Goal: Information Seeking & Learning: Learn about a topic

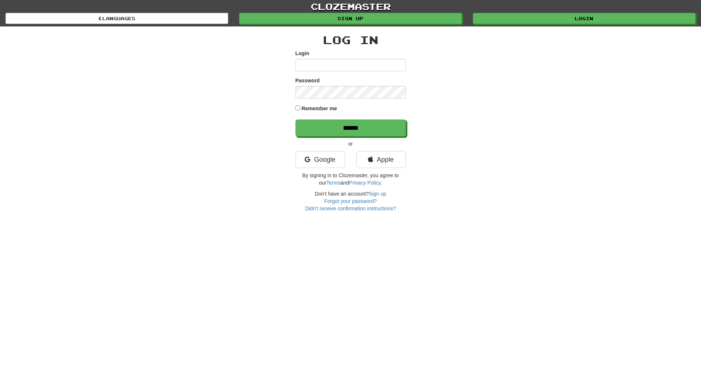
click at [316, 66] on input "Login" at bounding box center [350, 65] width 110 height 13
type input "**********"
click at [295, 120] on input "******" at bounding box center [350, 128] width 110 height 17
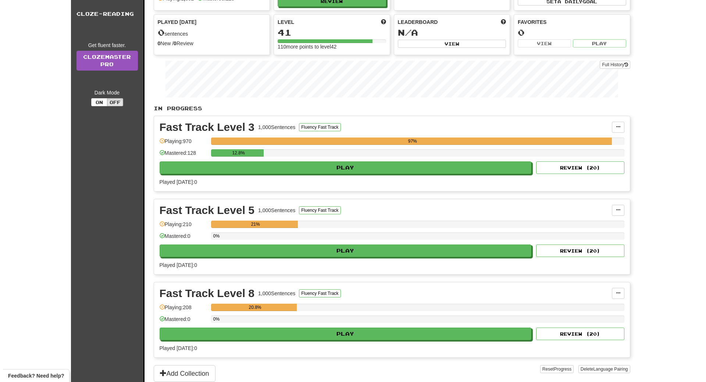
scroll to position [88, 0]
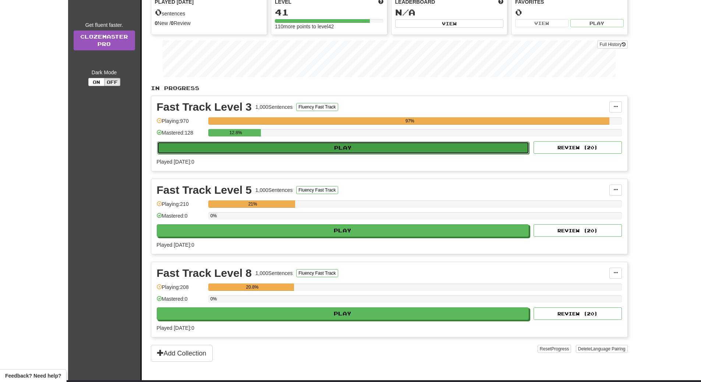
click at [320, 146] on button "Play" at bounding box center [343, 148] width 372 height 13
select select "**"
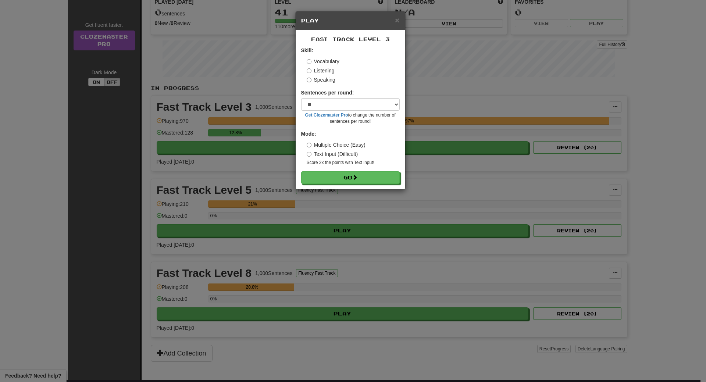
click at [325, 69] on label "Listening" at bounding box center [321, 70] width 28 height 7
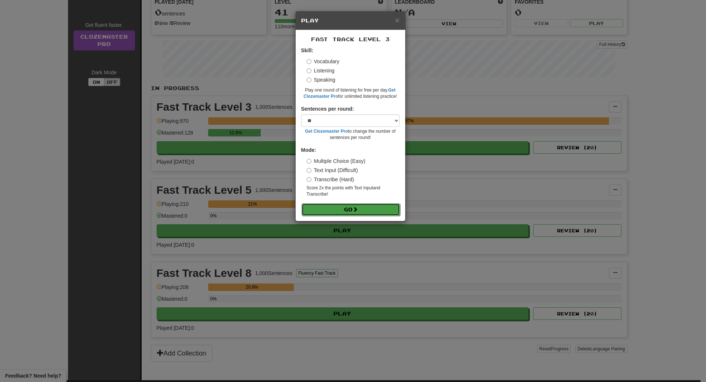
click at [327, 210] on button "Go" at bounding box center [351, 209] width 99 height 13
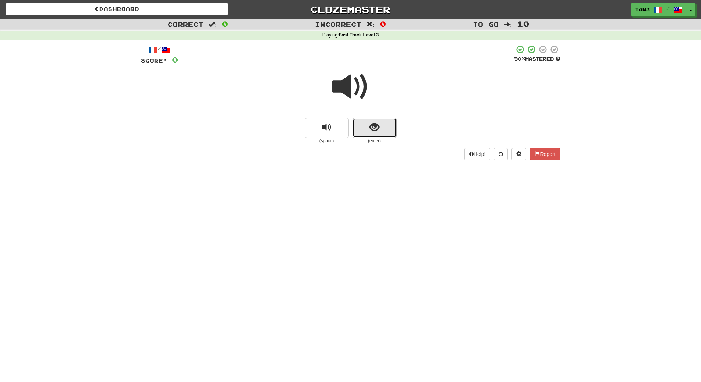
click at [373, 129] on span "show sentence" at bounding box center [374, 128] width 10 height 10
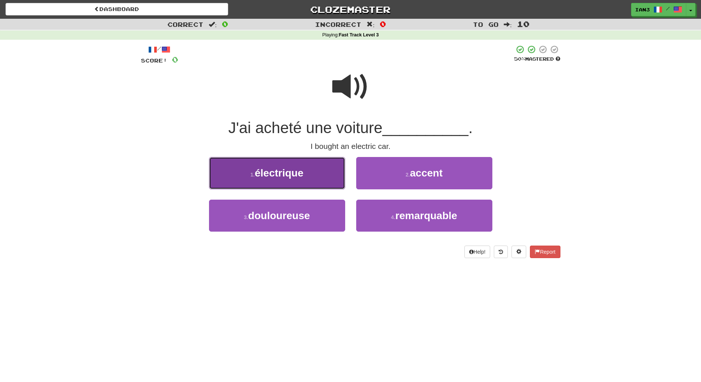
click at [273, 176] on span "électrique" at bounding box center [279, 172] width 49 height 11
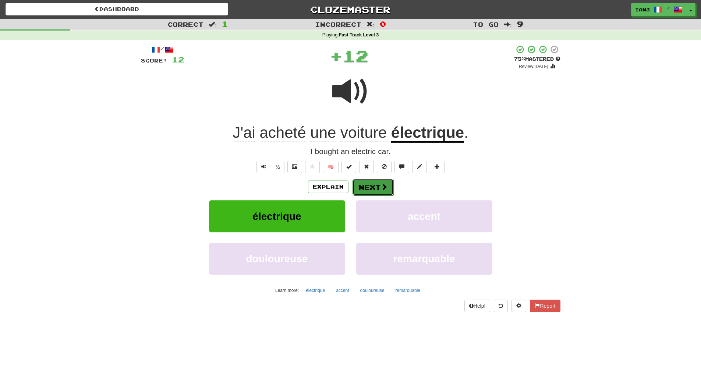
click at [381, 184] on span at bounding box center [384, 187] width 7 height 7
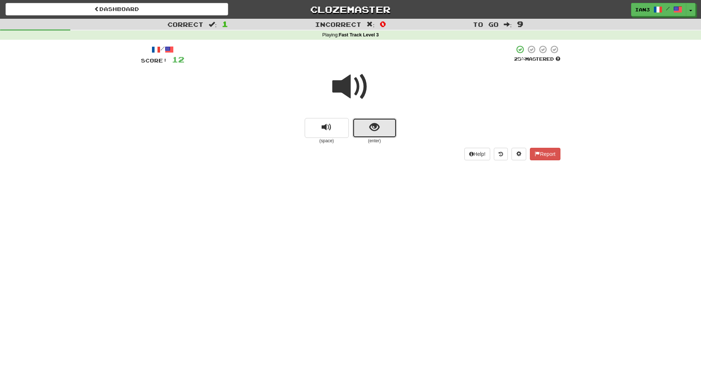
click at [391, 128] on button "show sentence" at bounding box center [374, 128] width 44 height 20
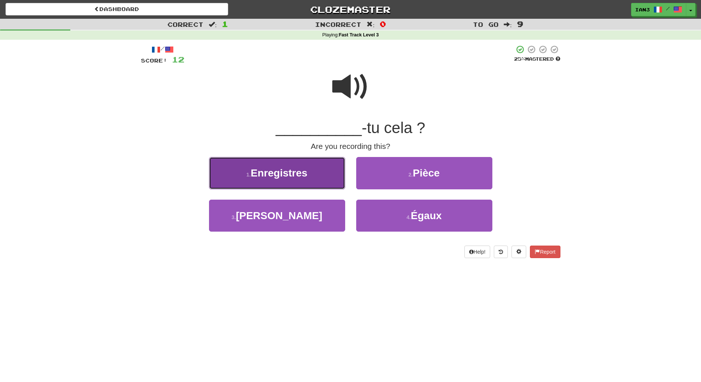
click at [283, 177] on span "Enregistres" at bounding box center [279, 172] width 57 height 11
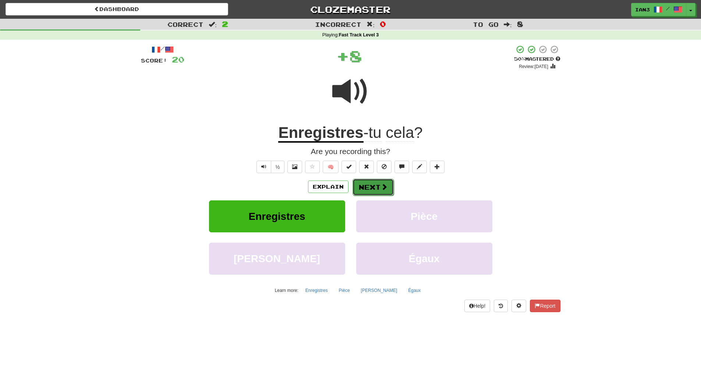
click at [372, 185] on button "Next" at bounding box center [372, 187] width 41 height 17
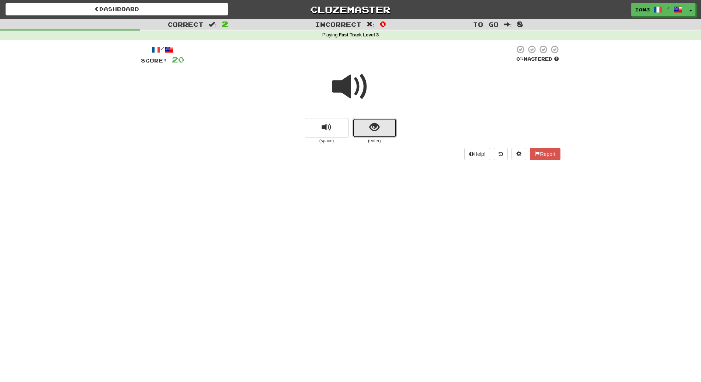
click at [373, 128] on span "show sentence" at bounding box center [374, 128] width 10 height 10
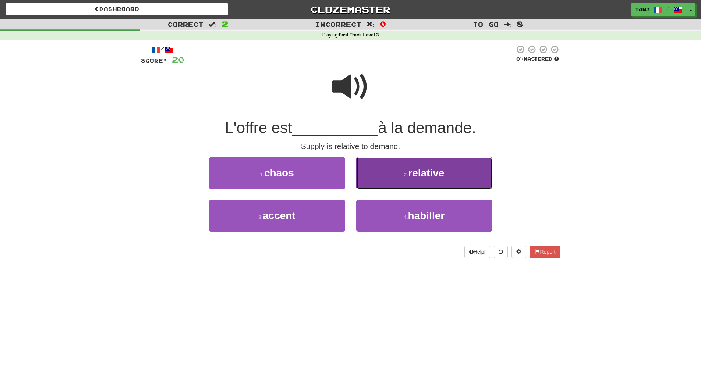
click at [432, 166] on button "2 . relative" at bounding box center [424, 173] width 136 height 32
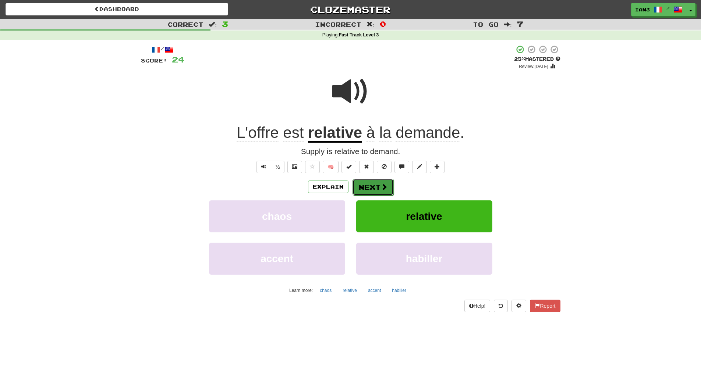
click at [371, 184] on button "Next" at bounding box center [372, 187] width 41 height 17
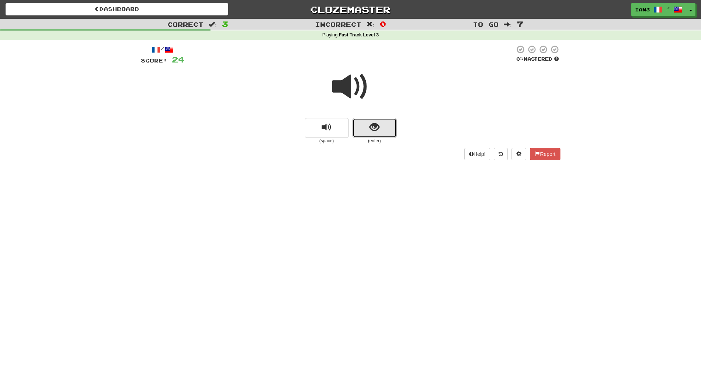
click at [376, 127] on span "show sentence" at bounding box center [374, 128] width 10 height 10
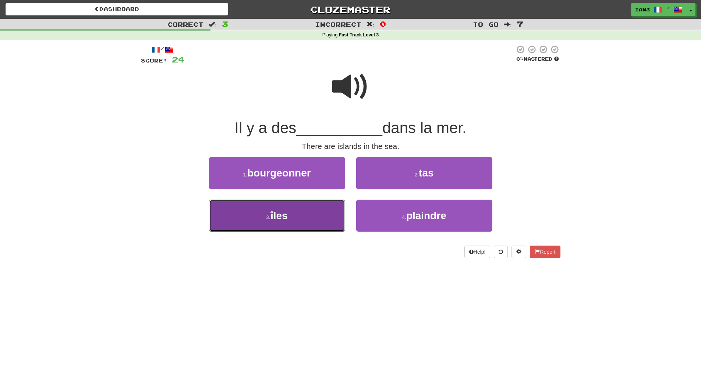
click at [291, 218] on button "3 . îles" at bounding box center [277, 216] width 136 height 32
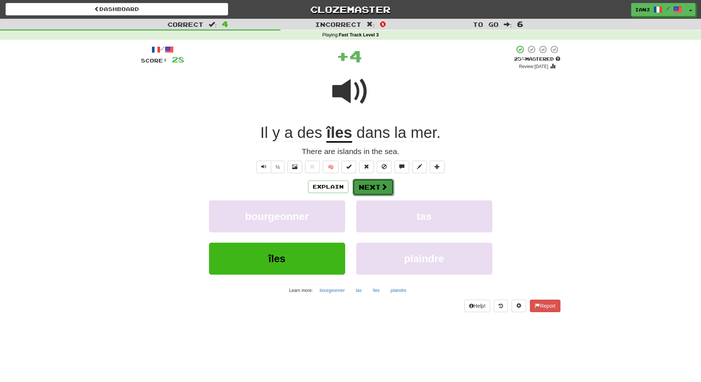
click at [379, 187] on button "Next" at bounding box center [372, 187] width 41 height 17
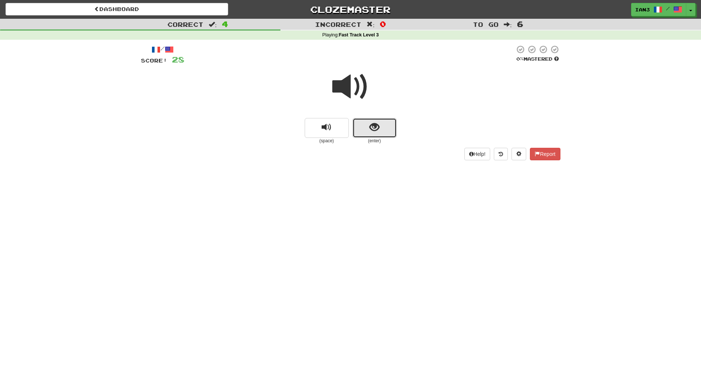
click at [372, 124] on span "show sentence" at bounding box center [374, 128] width 10 height 10
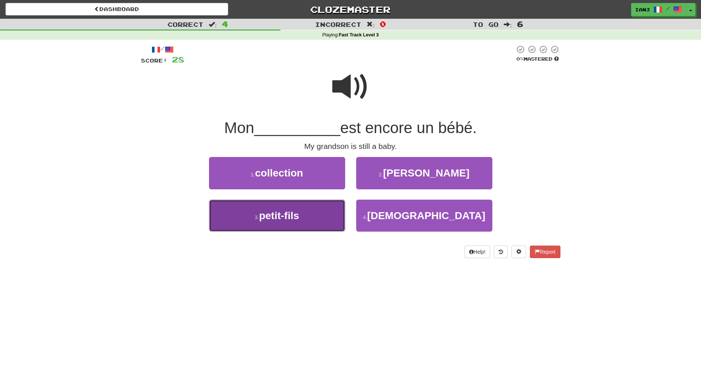
click at [296, 220] on span "petit-fils" at bounding box center [279, 215] width 40 height 11
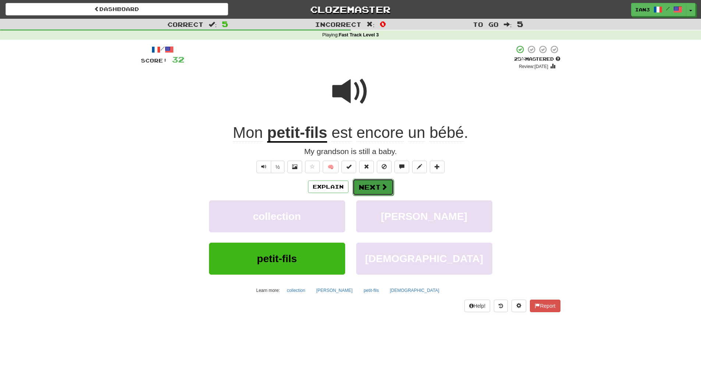
click at [382, 186] on span at bounding box center [384, 187] width 7 height 7
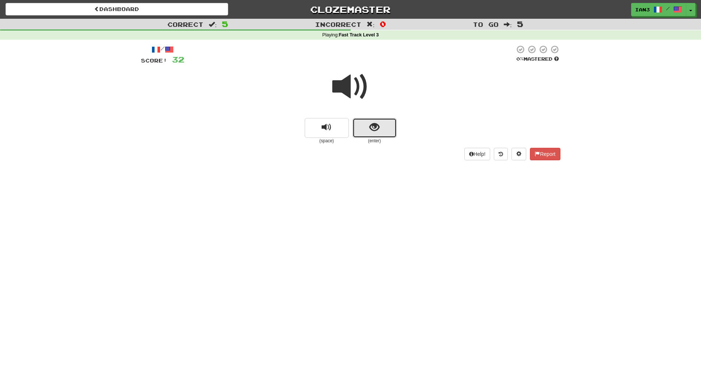
click at [374, 130] on span "show sentence" at bounding box center [374, 128] width 10 height 10
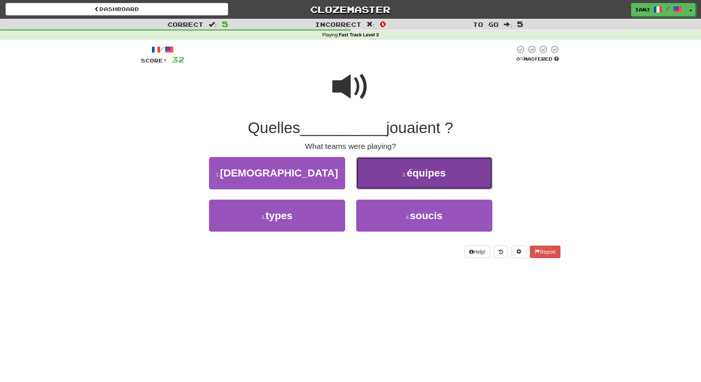
click at [448, 173] on button "2 . équipes" at bounding box center [424, 173] width 136 height 32
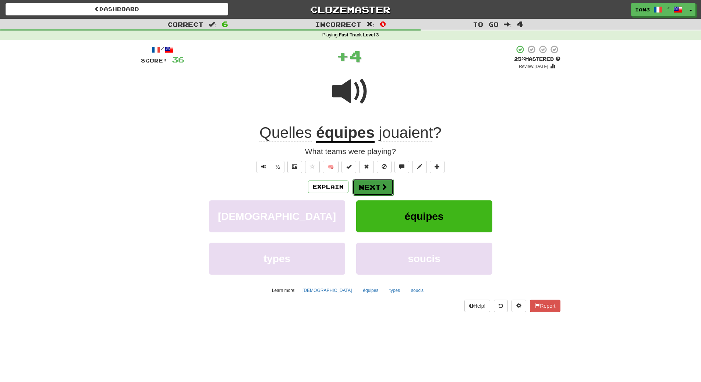
click at [362, 188] on button "Next" at bounding box center [372, 187] width 41 height 17
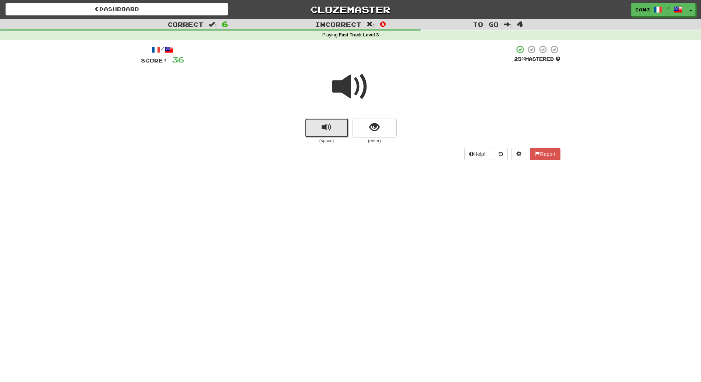
click at [327, 130] on span "replay audio" at bounding box center [327, 128] width 10 height 10
click at [374, 125] on span "show sentence" at bounding box center [374, 128] width 10 height 10
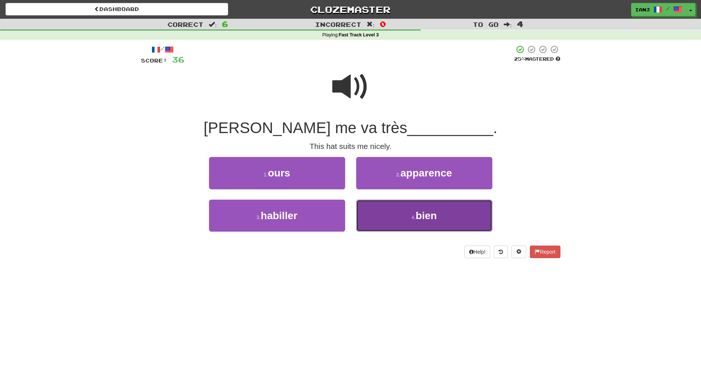
click at [414, 221] on button "4 . bien" at bounding box center [424, 216] width 136 height 32
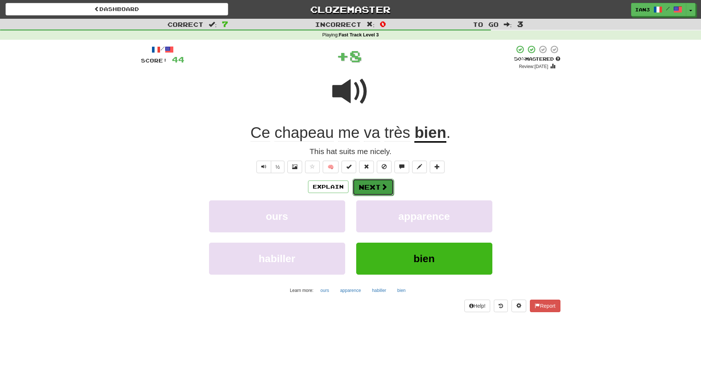
click at [371, 185] on button "Next" at bounding box center [372, 187] width 41 height 17
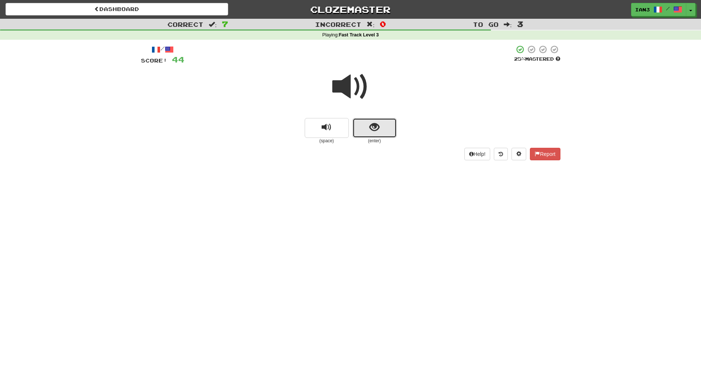
click at [371, 128] on span "show sentence" at bounding box center [374, 128] width 10 height 10
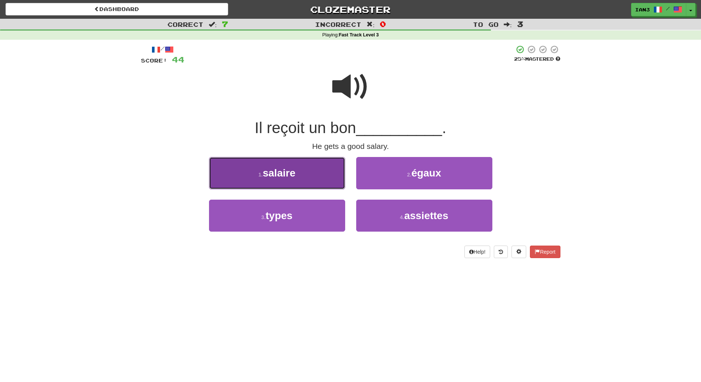
click at [298, 178] on button "1 . salaire" at bounding box center [277, 173] width 136 height 32
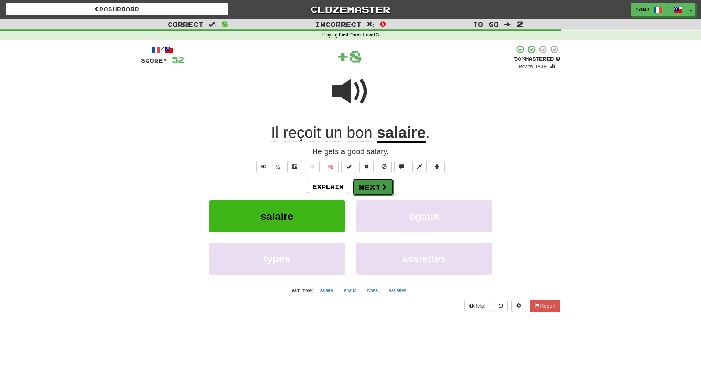
click at [376, 185] on button "Next" at bounding box center [372, 187] width 41 height 17
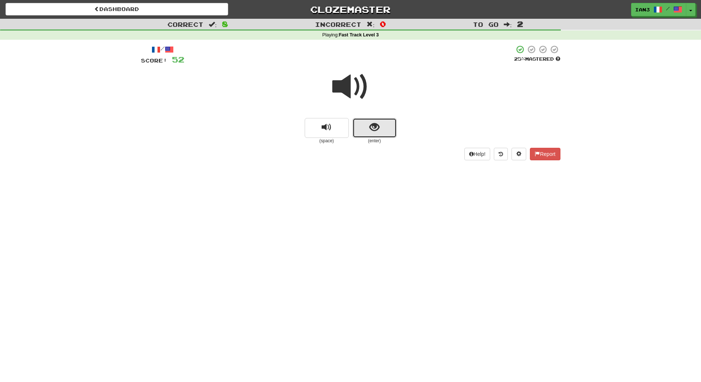
click at [385, 127] on button "show sentence" at bounding box center [374, 128] width 44 height 20
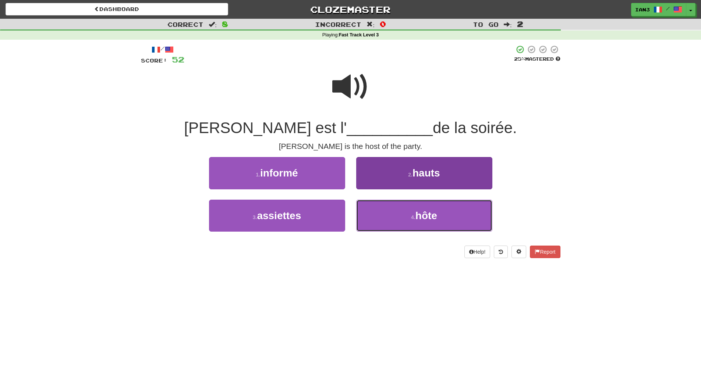
click at [431, 218] on span "hôte" at bounding box center [426, 215] width 22 height 11
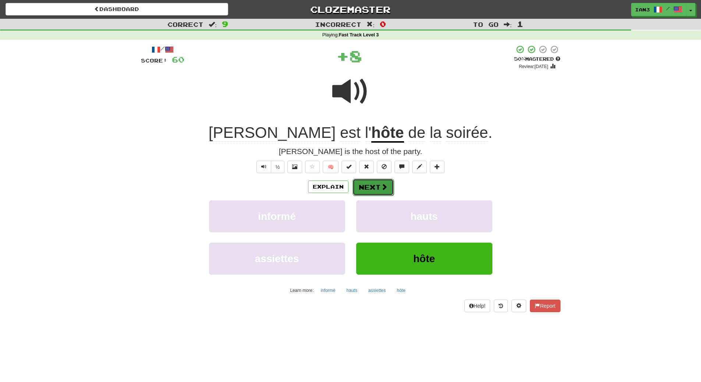
click at [369, 185] on button "Next" at bounding box center [372, 187] width 41 height 17
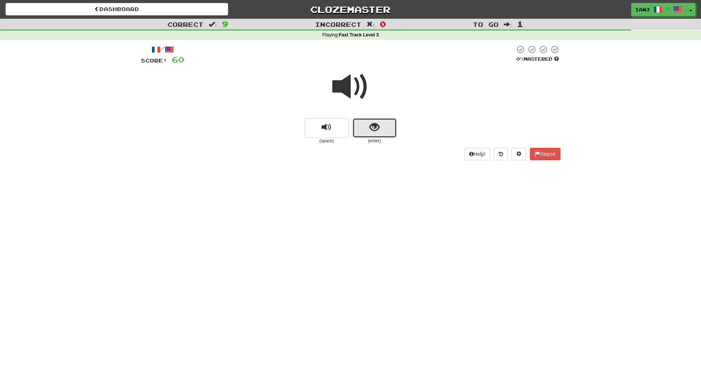
click at [376, 124] on span "show sentence" at bounding box center [374, 128] width 10 height 10
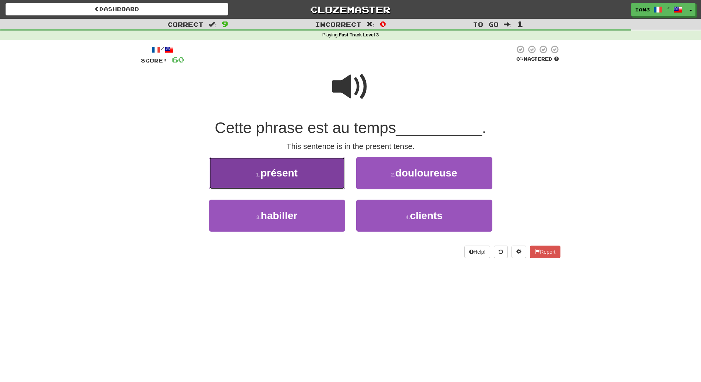
click at [291, 178] on span "présent" at bounding box center [279, 172] width 37 height 11
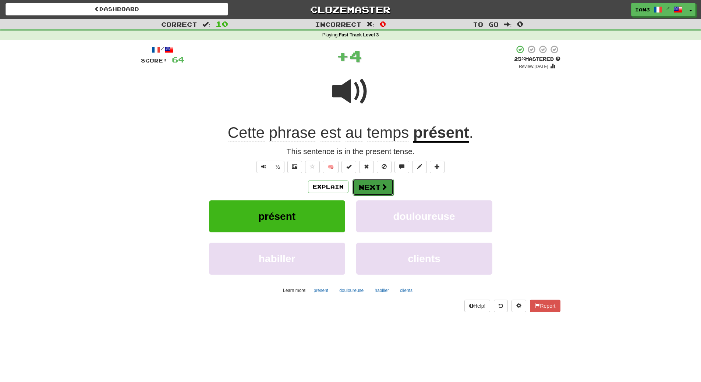
click at [378, 186] on button "Next" at bounding box center [372, 187] width 41 height 17
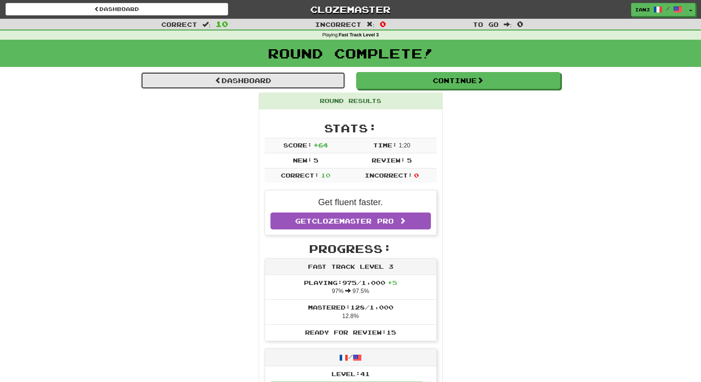
click at [261, 79] on link "Dashboard" at bounding box center [243, 80] width 204 height 17
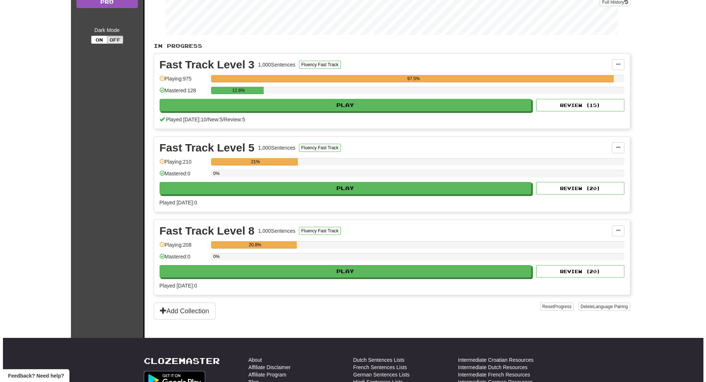
scroll to position [132, 0]
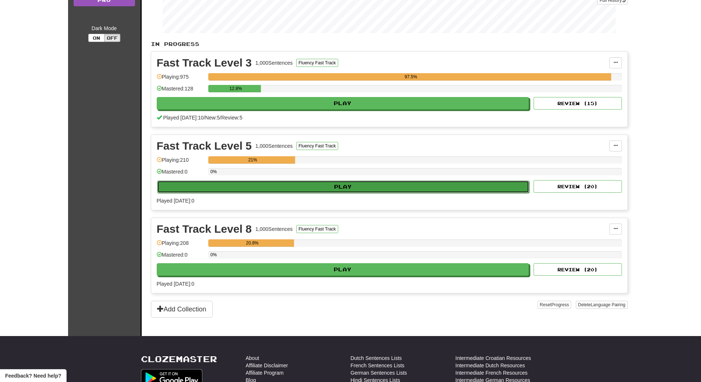
click at [267, 185] on button "Play" at bounding box center [343, 187] width 372 height 13
select select "**"
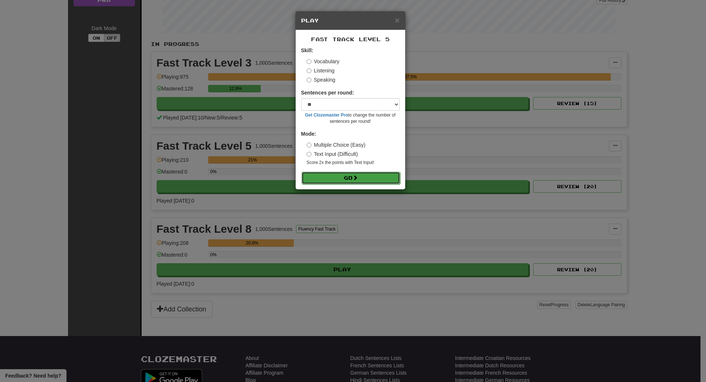
click at [354, 174] on button "Go" at bounding box center [351, 178] width 99 height 13
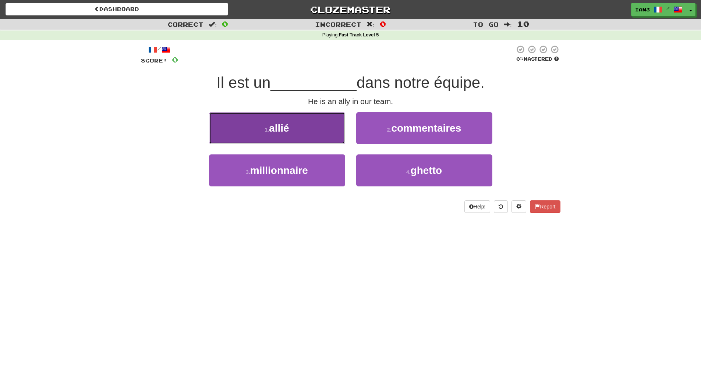
click at [306, 129] on button "1 . allié" at bounding box center [277, 128] width 136 height 32
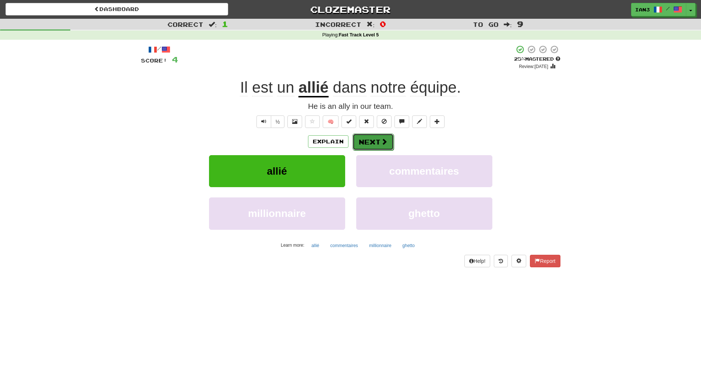
click at [376, 139] on button "Next" at bounding box center [372, 142] width 41 height 17
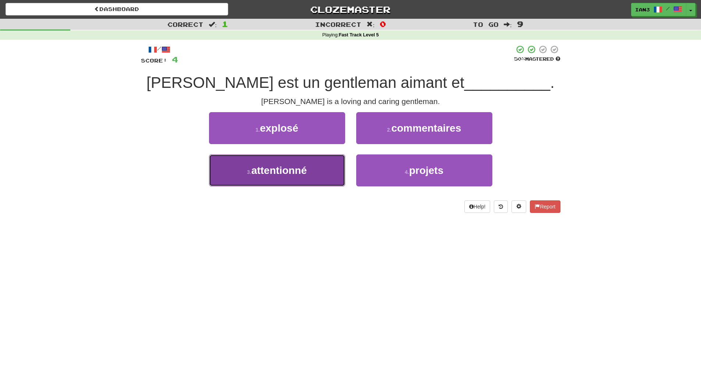
click at [292, 171] on span "attentionné" at bounding box center [279, 170] width 56 height 11
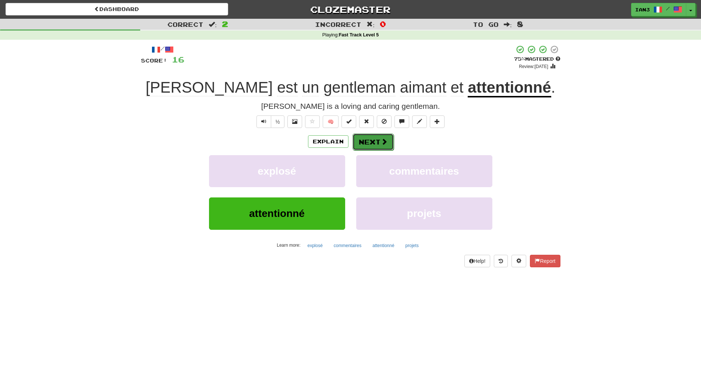
click at [372, 139] on button "Next" at bounding box center [372, 142] width 41 height 17
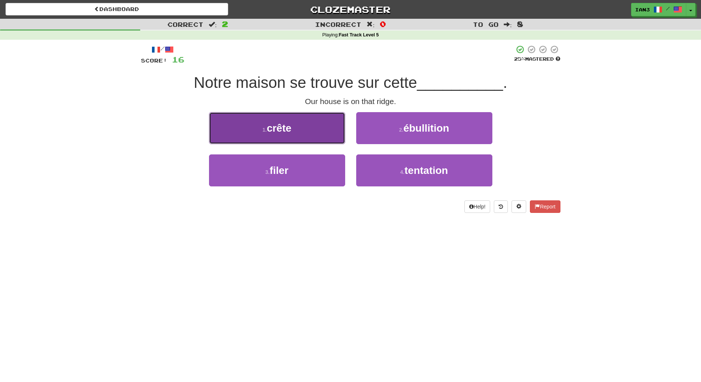
click at [313, 130] on button "1 . crête" at bounding box center [277, 128] width 136 height 32
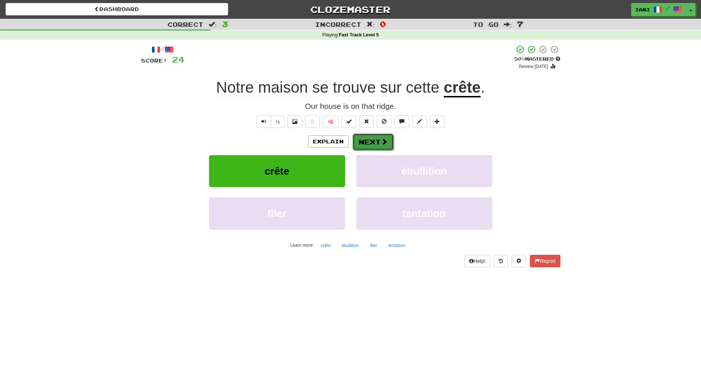
click at [371, 141] on button "Next" at bounding box center [372, 142] width 41 height 17
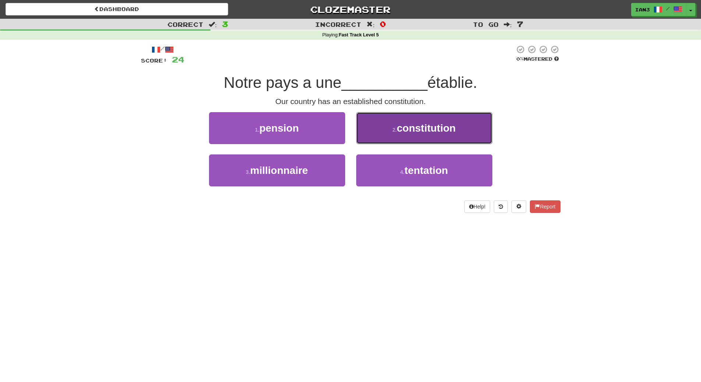
click at [417, 128] on span "constitution" at bounding box center [426, 128] width 59 height 11
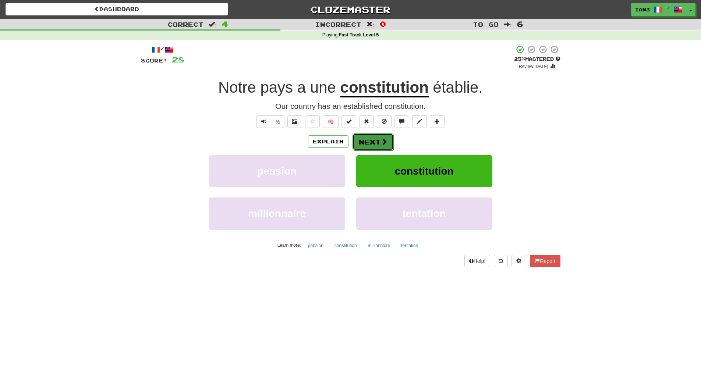
click at [366, 142] on button "Next" at bounding box center [372, 142] width 41 height 17
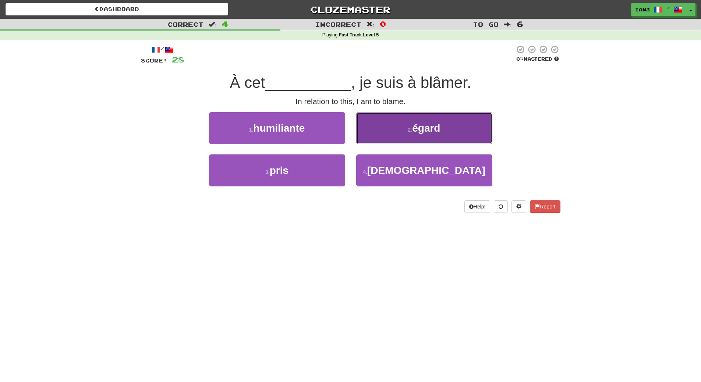
click at [437, 133] on span "égard" at bounding box center [426, 128] width 28 height 11
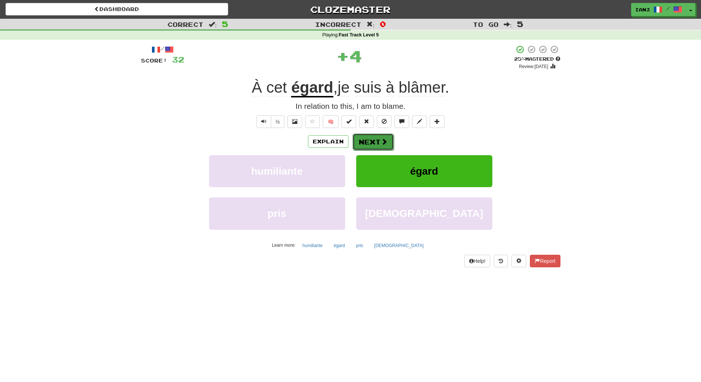
click at [372, 141] on button "Next" at bounding box center [372, 142] width 41 height 17
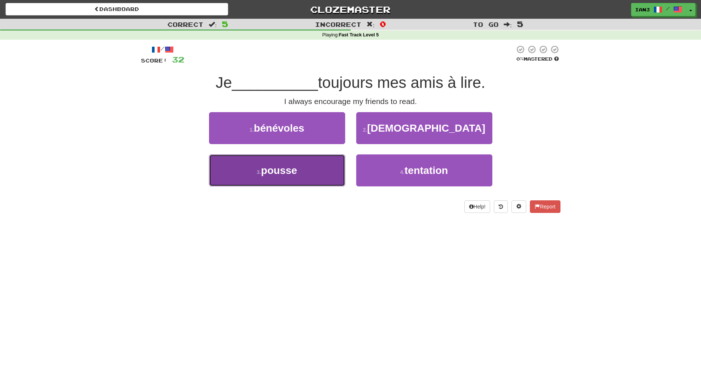
click at [276, 171] on span "pousse" at bounding box center [279, 170] width 36 height 11
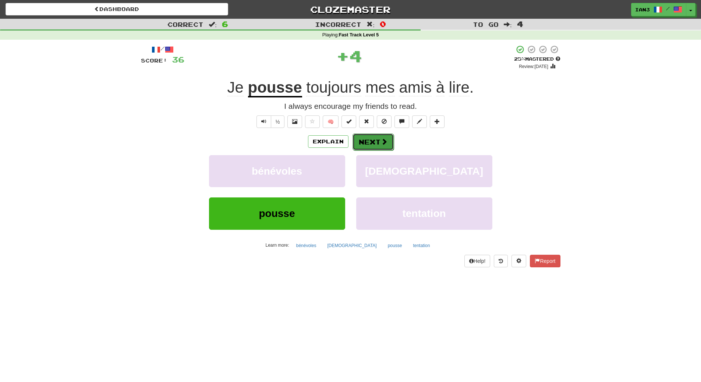
click at [374, 142] on button "Next" at bounding box center [372, 142] width 41 height 17
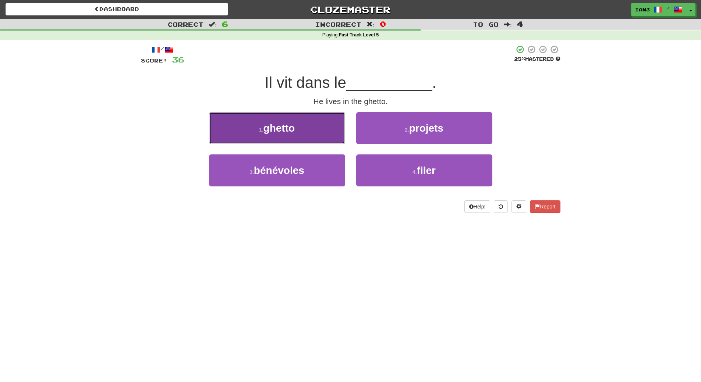
click at [297, 139] on button "1 . ghetto" at bounding box center [277, 128] width 136 height 32
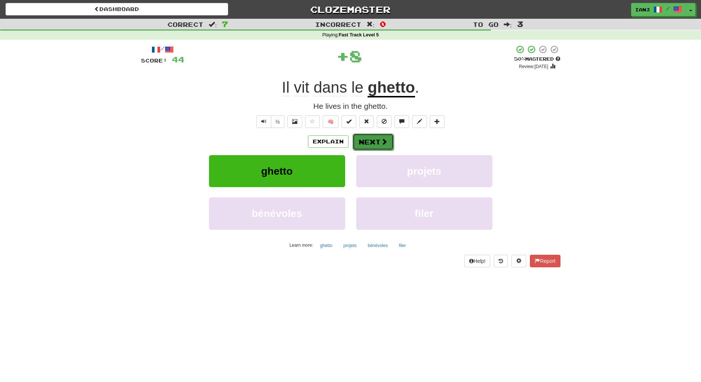
click at [370, 141] on button "Next" at bounding box center [372, 142] width 41 height 17
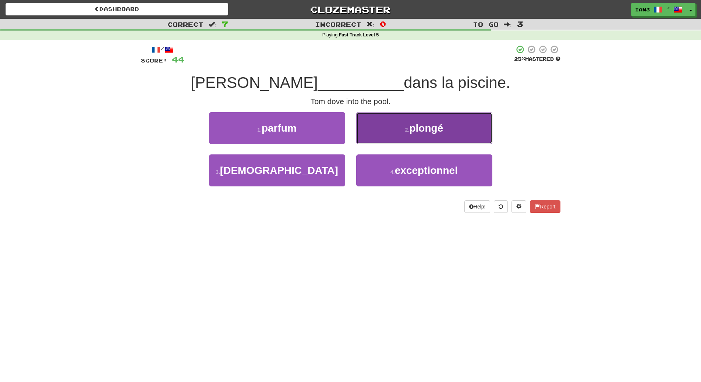
click at [428, 128] on span "plongé" at bounding box center [426, 128] width 34 height 11
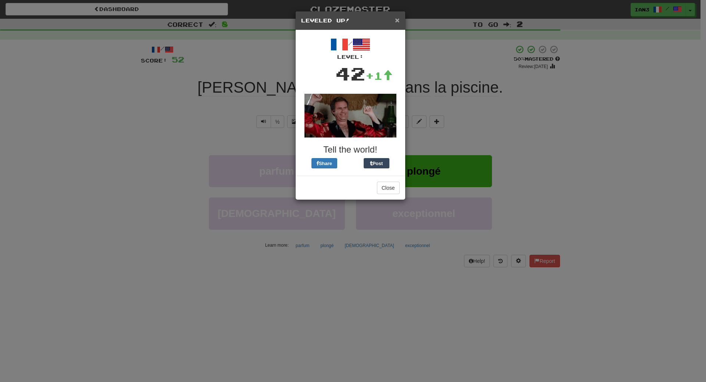
click at [397, 21] on span "×" at bounding box center [397, 20] width 4 height 8
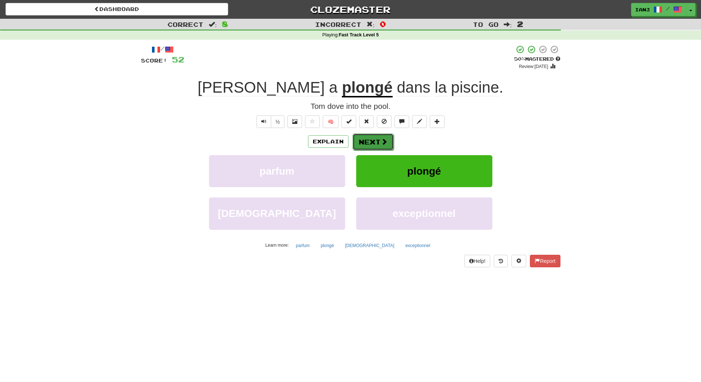
click at [369, 141] on button "Next" at bounding box center [372, 142] width 41 height 17
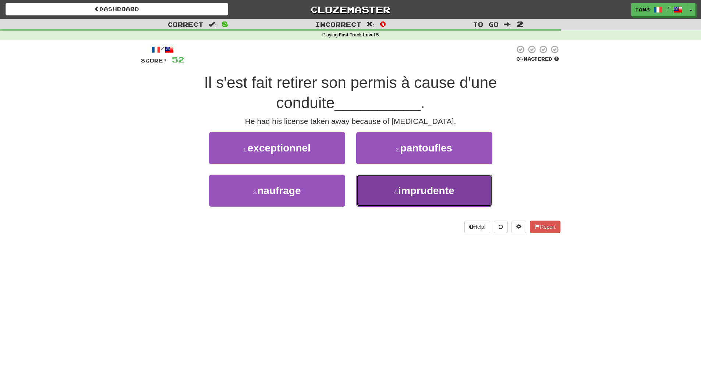
click at [410, 191] on span "imprudente" at bounding box center [426, 190] width 56 height 11
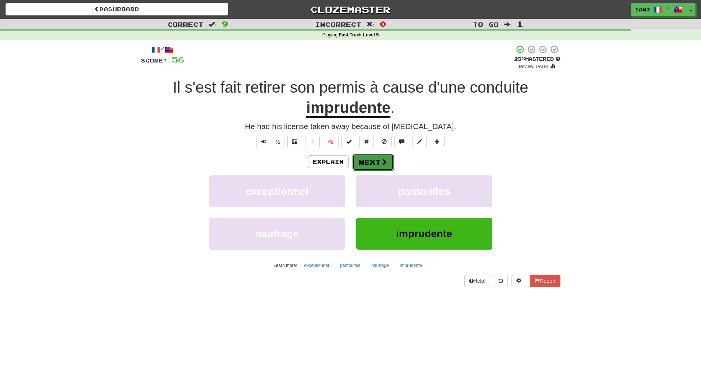
click at [370, 163] on button "Next" at bounding box center [372, 162] width 41 height 17
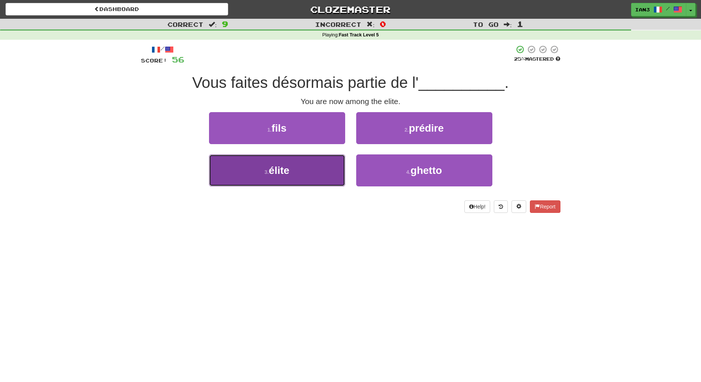
click at [278, 173] on span "élite" at bounding box center [279, 170] width 21 height 11
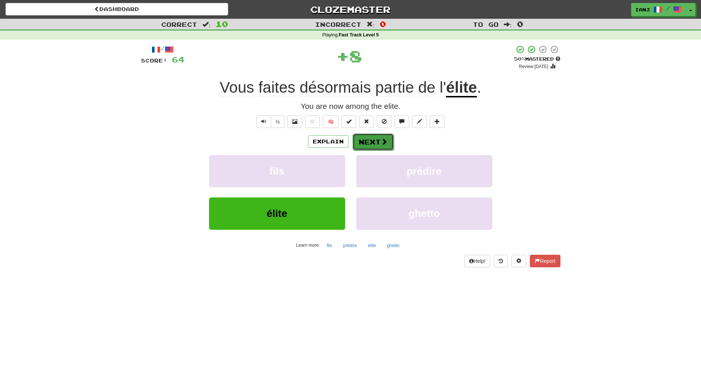
click at [366, 140] on button "Next" at bounding box center [372, 142] width 41 height 17
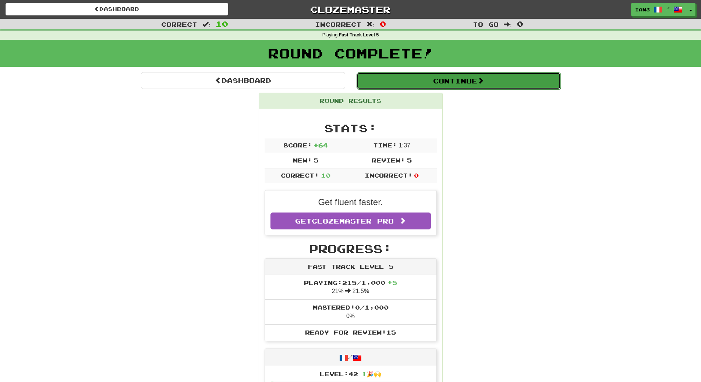
click at [464, 81] on button "Continue" at bounding box center [459, 80] width 204 height 17
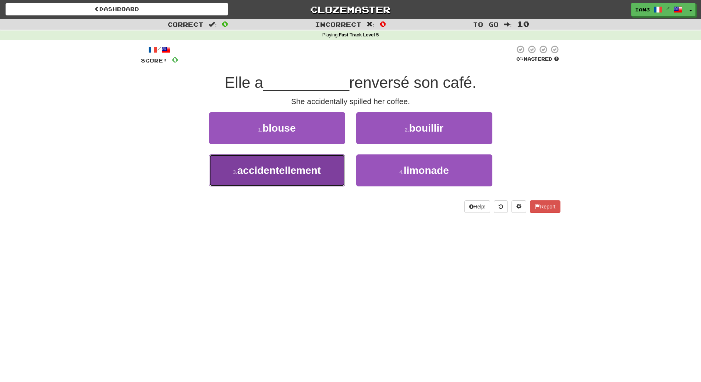
click at [271, 165] on span "accidentellement" at bounding box center [279, 170] width 84 height 11
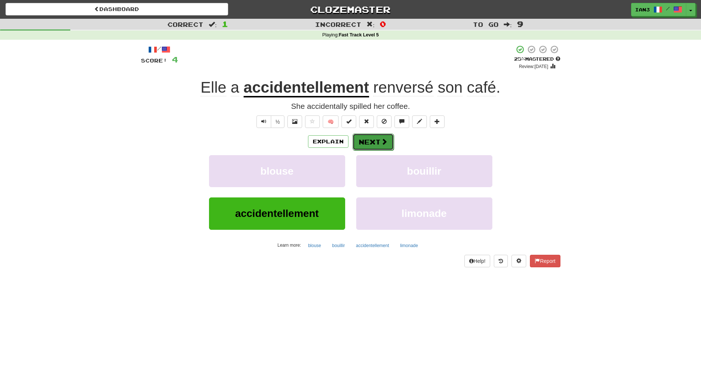
click at [370, 142] on button "Next" at bounding box center [372, 142] width 41 height 17
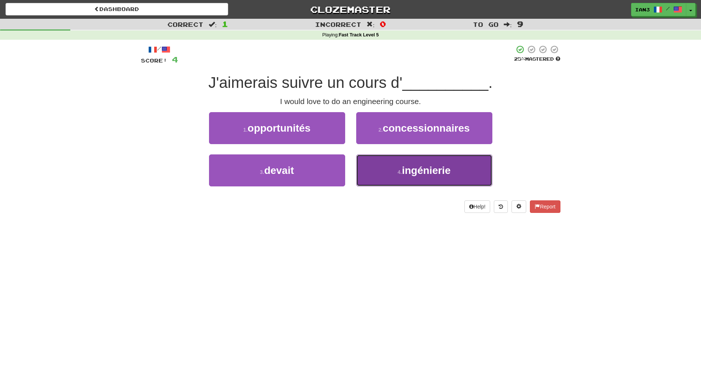
click at [415, 172] on span "ingénierie" at bounding box center [426, 170] width 49 height 11
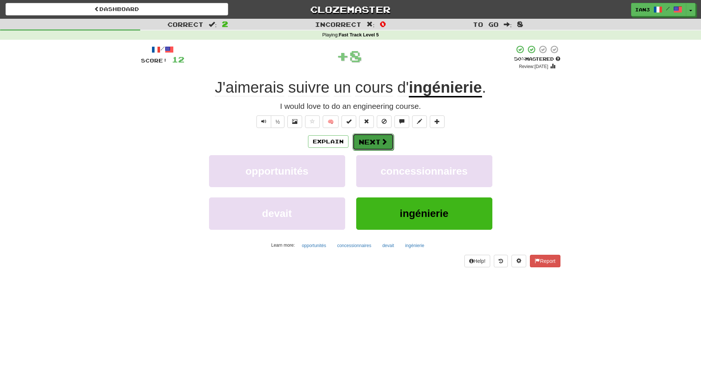
click at [365, 143] on button "Next" at bounding box center [372, 142] width 41 height 17
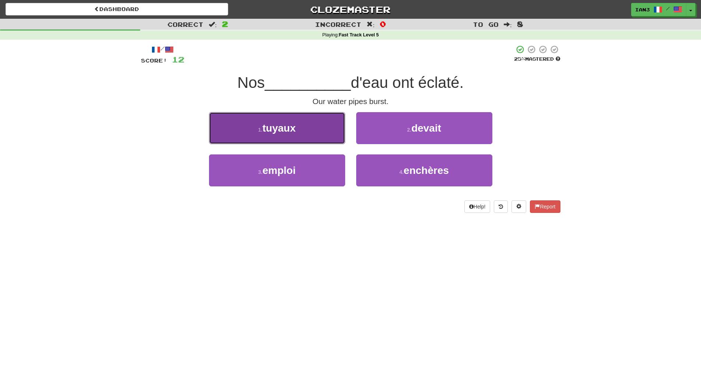
click at [284, 131] on span "tuyaux" at bounding box center [278, 128] width 33 height 11
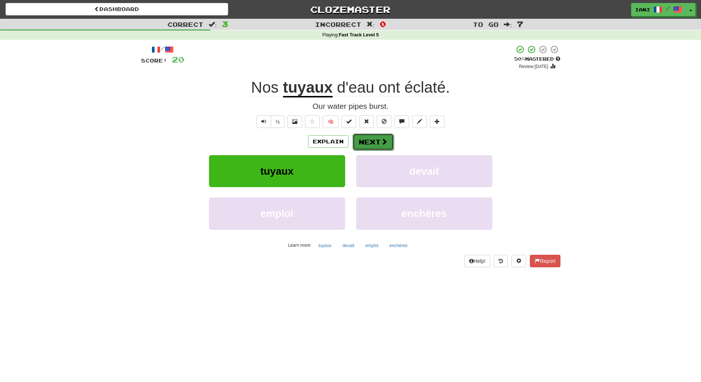
click at [372, 139] on button "Next" at bounding box center [372, 142] width 41 height 17
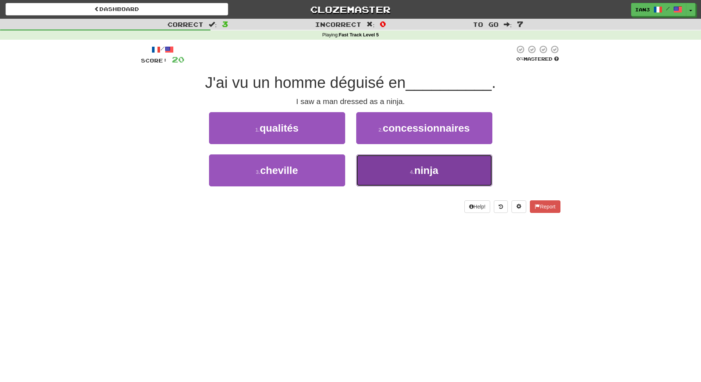
click at [425, 170] on span "ninja" at bounding box center [426, 170] width 24 height 11
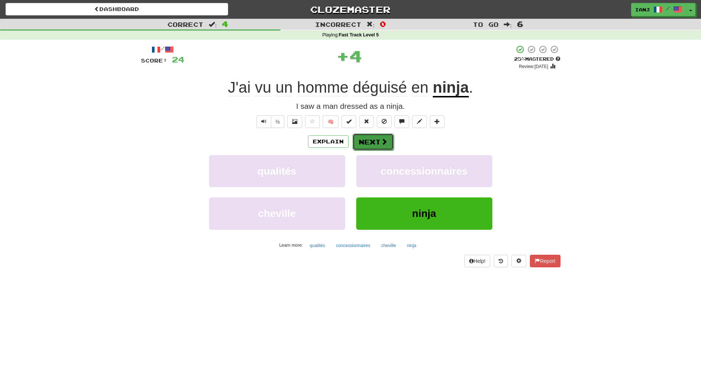
click at [362, 144] on button "Next" at bounding box center [372, 142] width 41 height 17
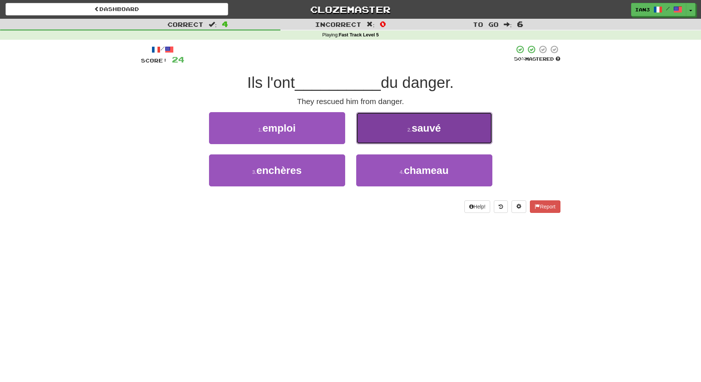
click at [420, 135] on button "2 . sauvé" at bounding box center [424, 128] width 136 height 32
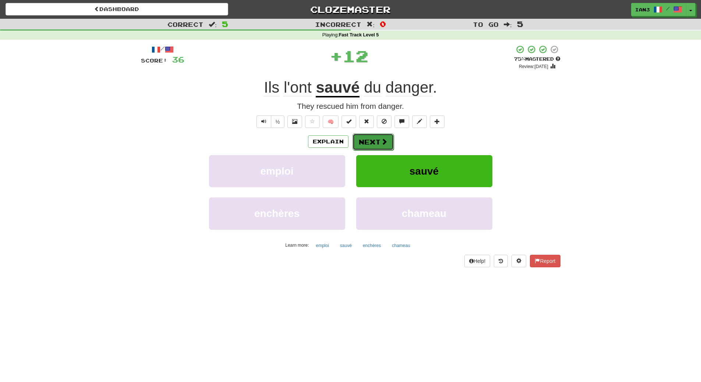
click at [363, 140] on button "Next" at bounding box center [372, 142] width 41 height 17
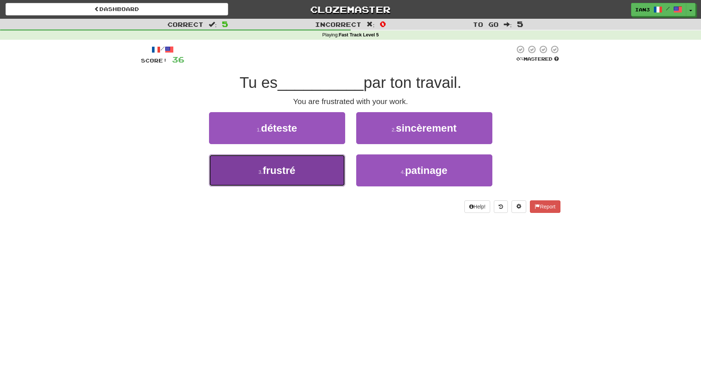
click at [286, 173] on span "frustré" at bounding box center [279, 170] width 33 height 11
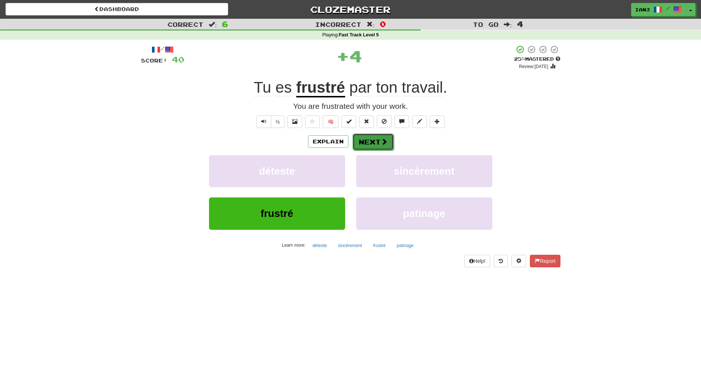
click at [372, 140] on button "Next" at bounding box center [372, 142] width 41 height 17
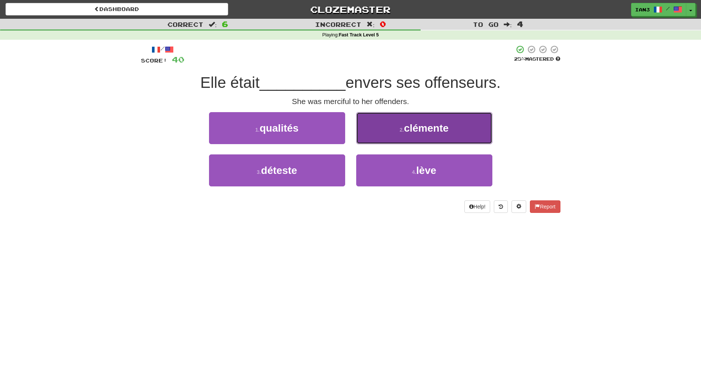
click at [424, 132] on span "clémente" at bounding box center [426, 128] width 45 height 11
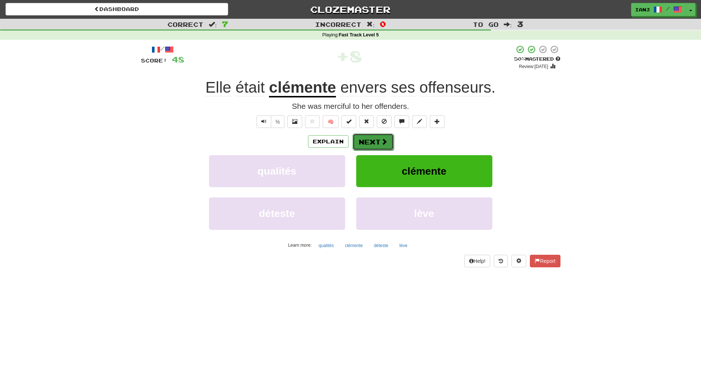
click at [366, 142] on button "Next" at bounding box center [372, 142] width 41 height 17
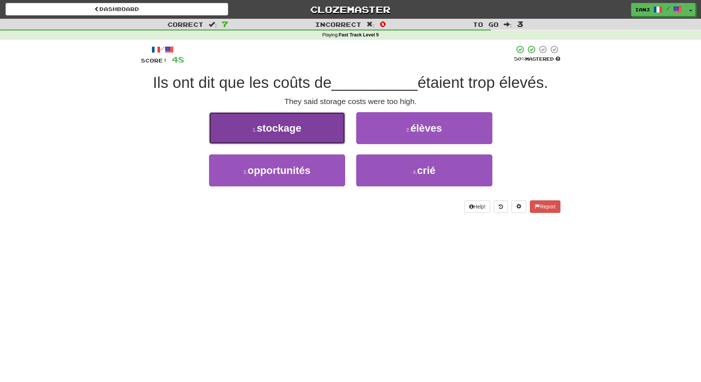
click at [286, 129] on span "stockage" at bounding box center [279, 128] width 45 height 11
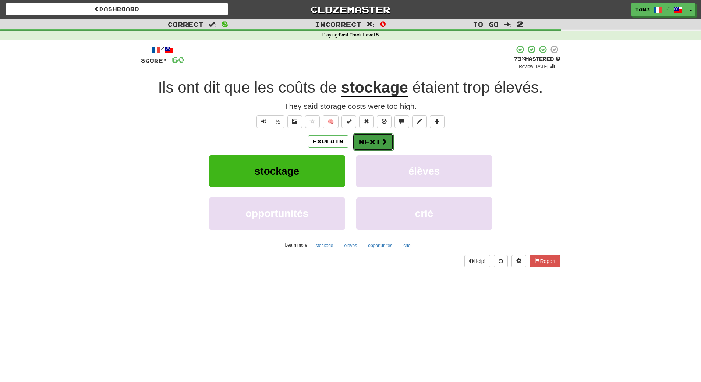
click at [369, 145] on button "Next" at bounding box center [372, 142] width 41 height 17
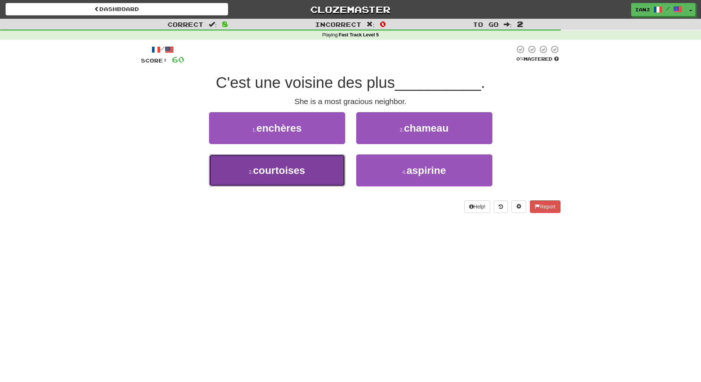
click at [281, 173] on span "courtoises" at bounding box center [279, 170] width 52 height 11
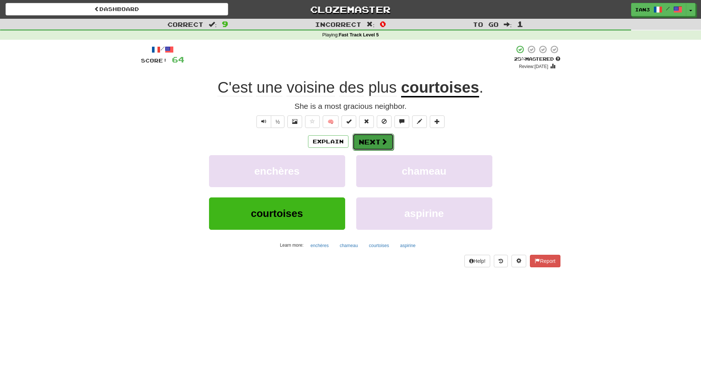
click at [368, 143] on button "Next" at bounding box center [372, 142] width 41 height 17
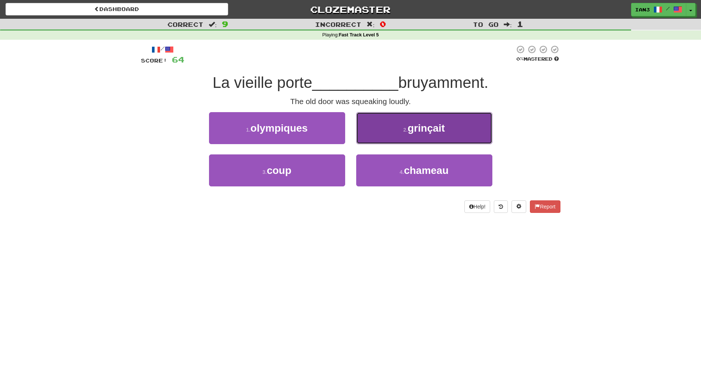
click at [428, 128] on span "grinçait" at bounding box center [426, 128] width 37 height 11
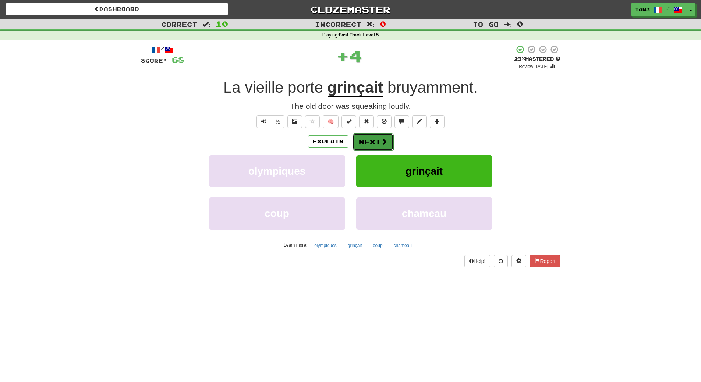
click at [378, 142] on button "Next" at bounding box center [372, 142] width 41 height 17
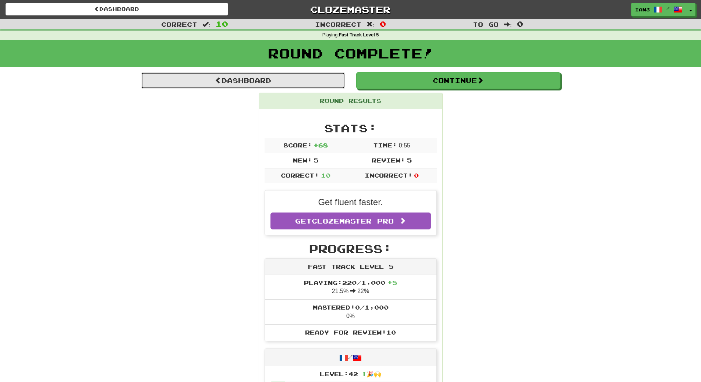
click at [238, 78] on link "Dashboard" at bounding box center [243, 80] width 204 height 17
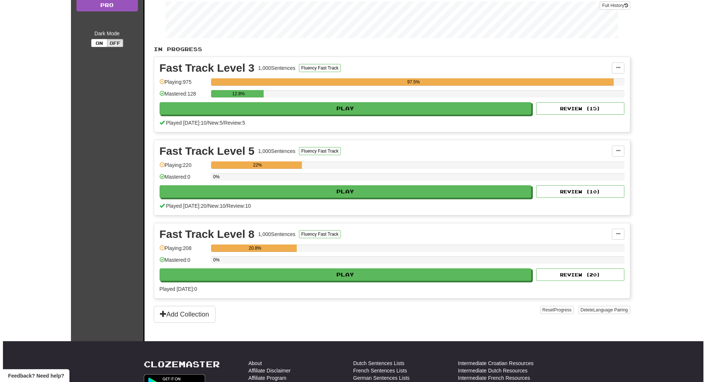
scroll to position [132, 0]
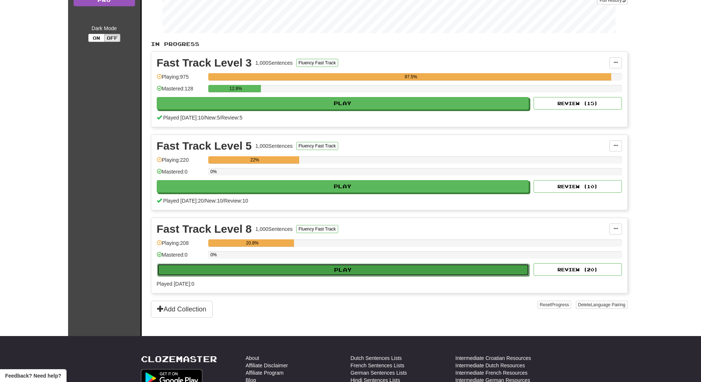
click at [315, 272] on button "Play" at bounding box center [343, 270] width 372 height 13
select select "**"
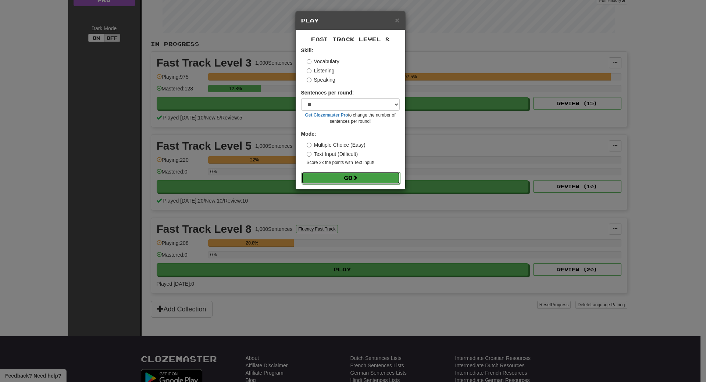
click at [343, 177] on button "Go" at bounding box center [351, 178] width 99 height 13
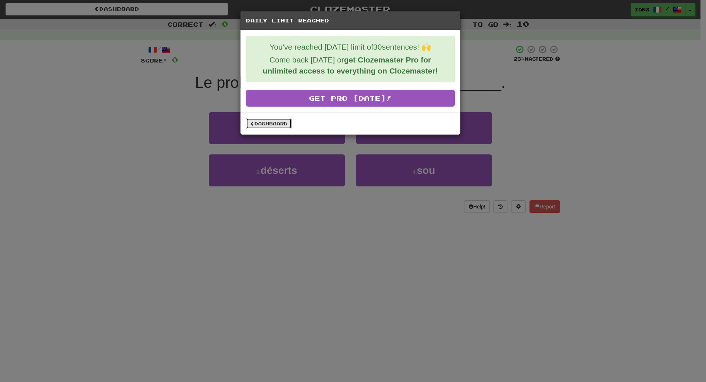
click at [265, 122] on link "Dashboard" at bounding box center [269, 123] width 46 height 11
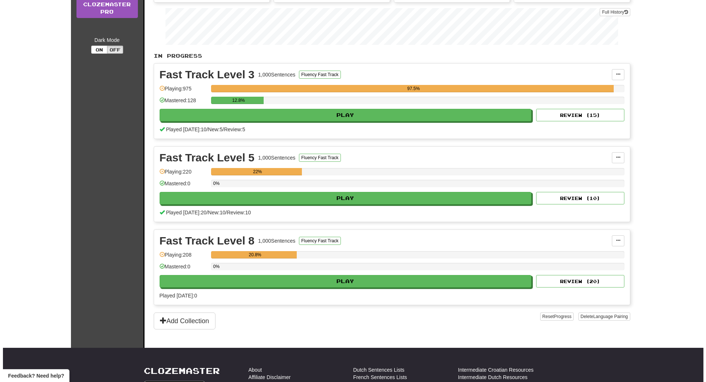
scroll to position [132, 0]
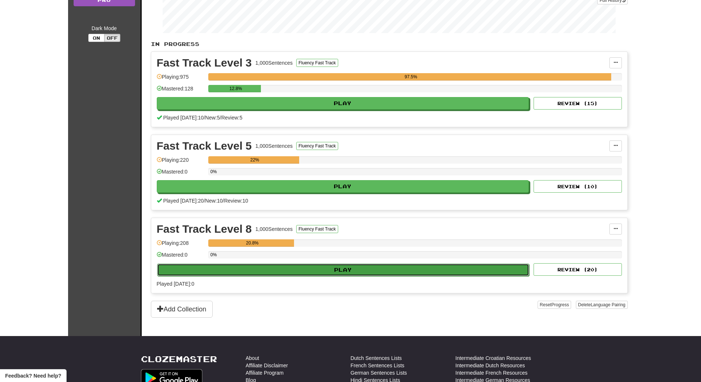
click at [244, 270] on button "Play" at bounding box center [343, 270] width 372 height 13
select select "**"
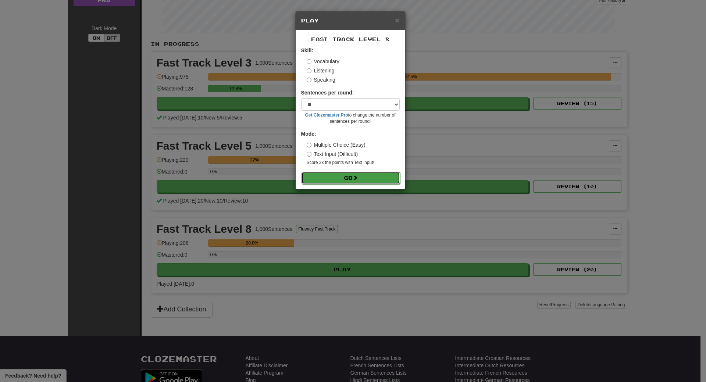
click at [357, 177] on span at bounding box center [355, 177] width 5 height 5
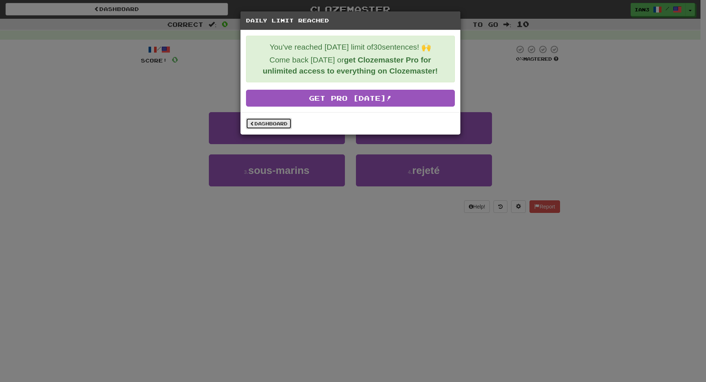
click at [258, 120] on link "Dashboard" at bounding box center [269, 123] width 46 height 11
